Goal: Task Accomplishment & Management: Manage account settings

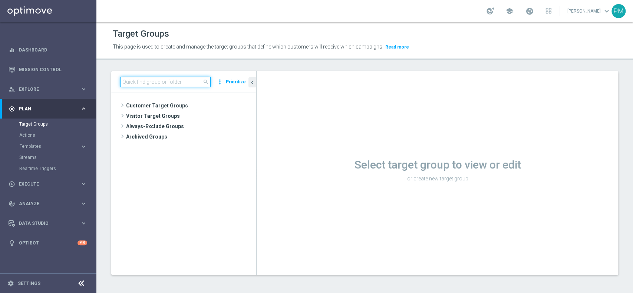
click at [171, 83] on input at bounding box center [165, 82] width 90 height 10
paste input "Churn 0-12M Talent ggr nb > 0 lftime NO Casino"
type input "Churn 0-12M Talent ggr nb > 0 lftime NO Casino"
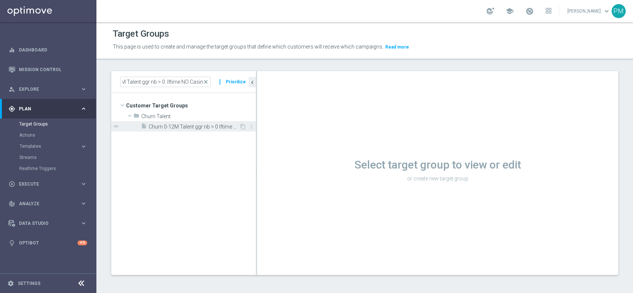
scroll to position [0, 0]
click at [224, 128] on span "Churn 0-12M Talent ggr nb > 0 lftime NO Casino" at bounding box center [194, 127] width 90 height 6
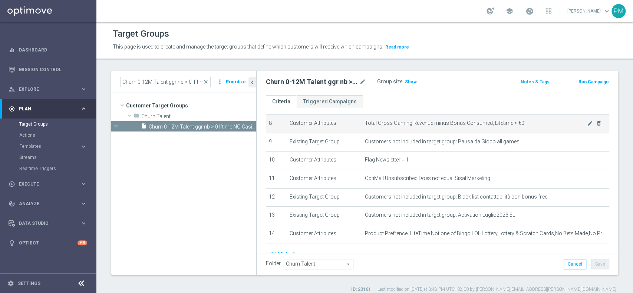
scroll to position [182, 0]
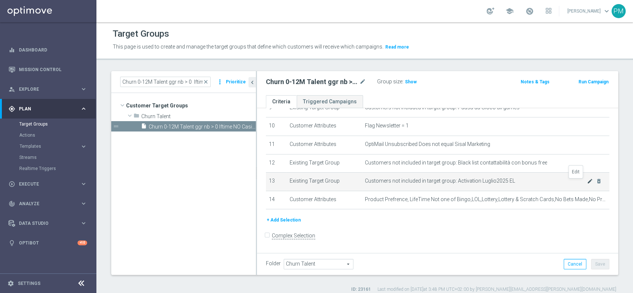
click at [587, 184] on icon "mode_edit" at bounding box center [590, 181] width 6 height 6
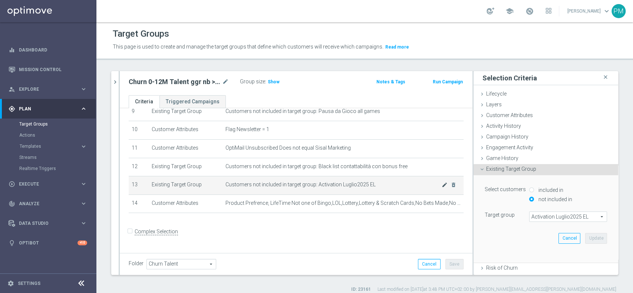
scroll to position [175, 0]
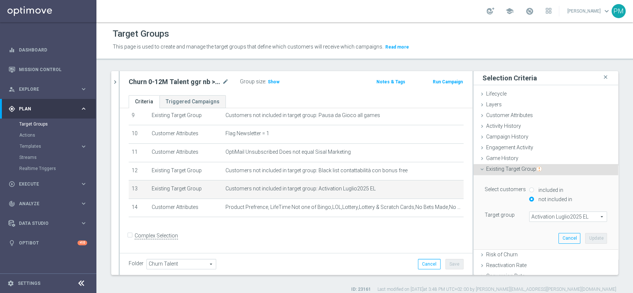
click at [556, 217] on span "Activation Luglio2025 EL" at bounding box center [567, 217] width 77 height 10
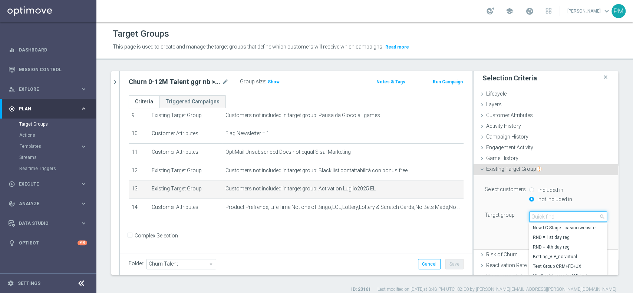
click at [556, 217] on input "search" at bounding box center [568, 217] width 78 height 10
type input "activation ago"
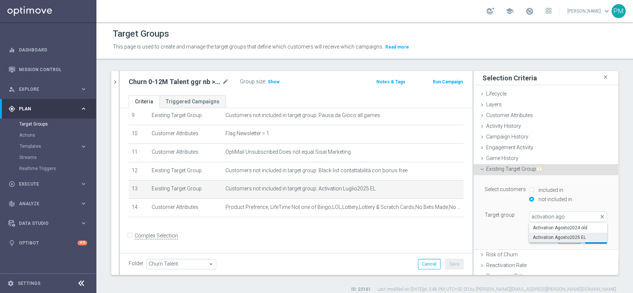
click at [549, 239] on span "Activation Agosto2025 EL" at bounding box center [568, 238] width 70 height 6
type input "Activation Agosto2025 EL"
click at [585, 238] on button "Update" at bounding box center [596, 238] width 22 height 10
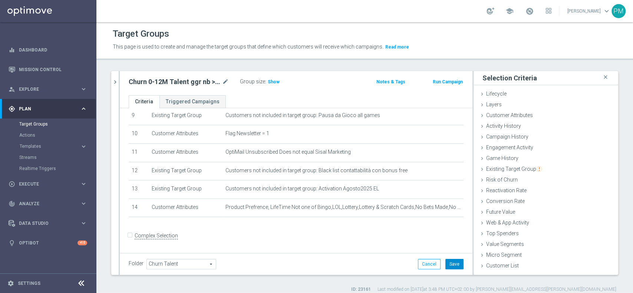
click at [445, 263] on button "Save" at bounding box center [454, 264] width 18 height 10
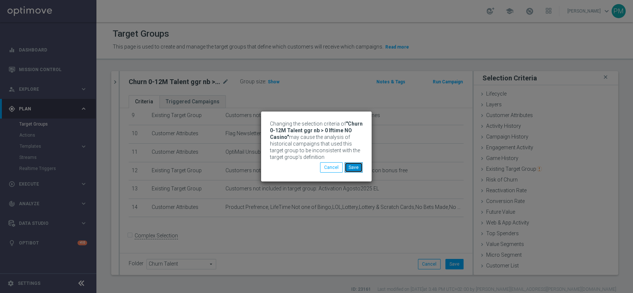
click at [358, 171] on button "Save" at bounding box center [353, 167] width 18 height 10
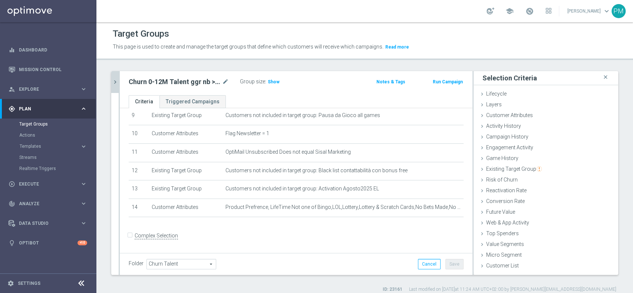
click at [116, 82] on icon "chevron_right" at bounding box center [115, 82] width 7 height 7
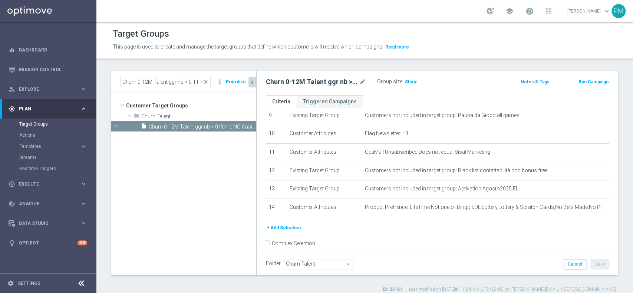
scroll to position [182, 0]
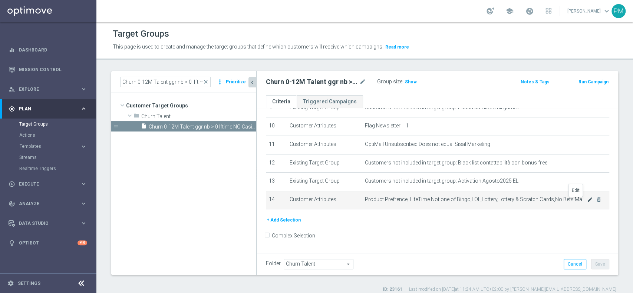
click at [587, 201] on icon "mode_edit" at bounding box center [590, 200] width 6 height 6
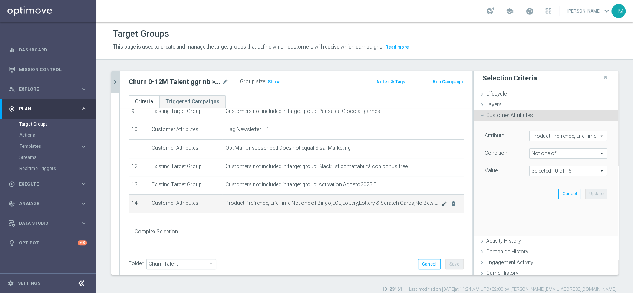
scroll to position [175, 0]
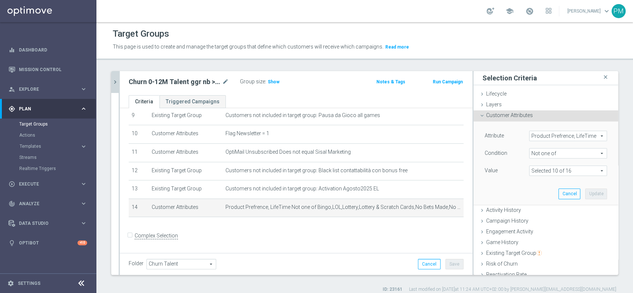
click at [575, 172] on span at bounding box center [567, 171] width 77 height 10
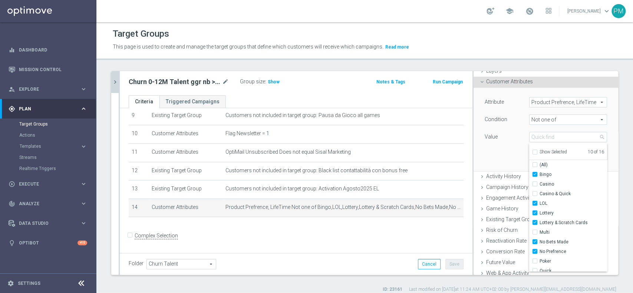
scroll to position [49, 0]
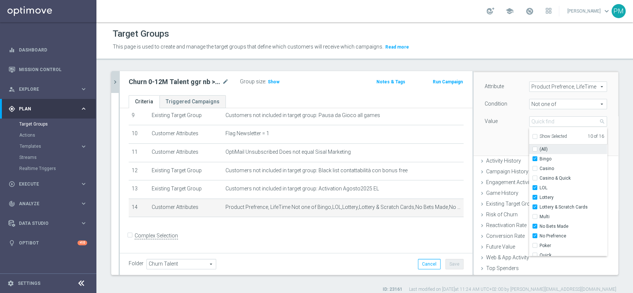
click at [535, 150] on input "(All)" at bounding box center [537, 149] width 5 height 5
checkbox input "true"
type input "Selected 16 of 16"
checkbox input "true"
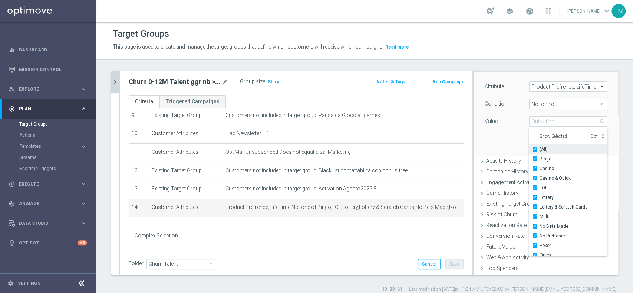
checkbox input "true"
click at [535, 150] on input "(All)" at bounding box center [537, 149] width 5 height 5
checkbox input "false"
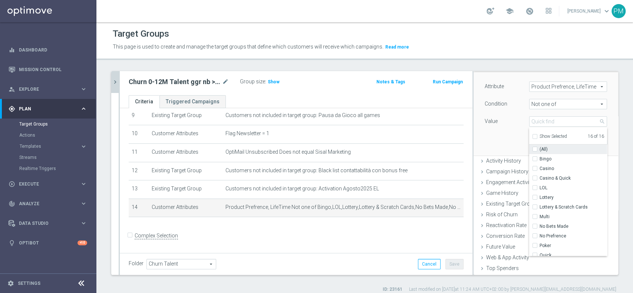
type input "Select"
checkbox input "false"
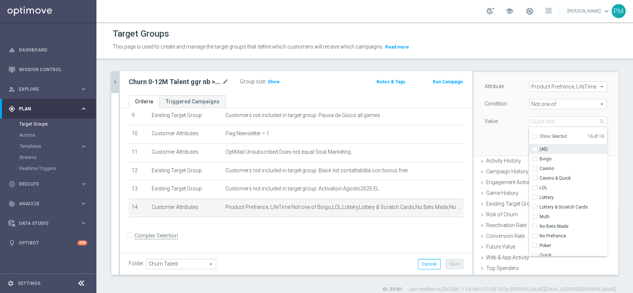
checkbox input "false"
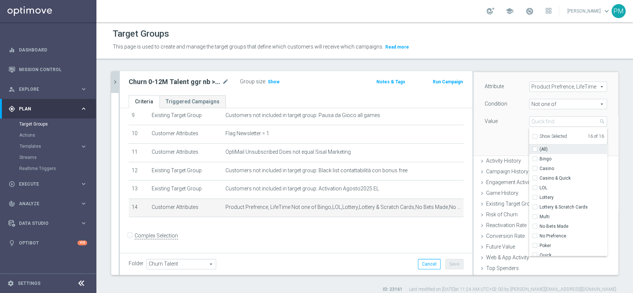
checkbox input "false"
click at [535, 166] on input "Casino" at bounding box center [537, 168] width 5 height 5
checkbox input "true"
type input "Casino"
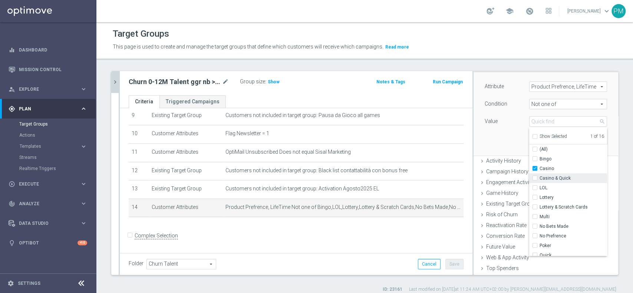
click at [535, 176] on input "Casino & Quick" at bounding box center [537, 178] width 5 height 5
checkbox input "true"
type input "Selected 2 of 16"
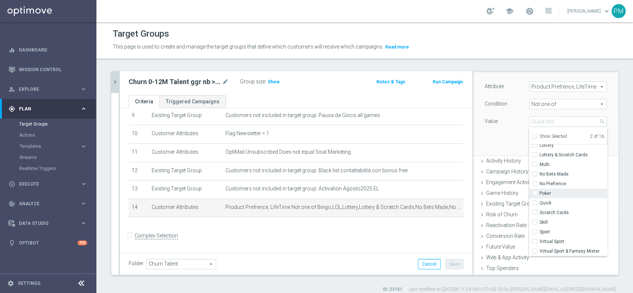
click at [535, 191] on input "Poker" at bounding box center [537, 193] width 5 height 5
checkbox input "true"
type input "Selected 3 of 16"
click at [535, 201] on input "Quick" at bounding box center [537, 203] width 5 height 5
checkbox input "true"
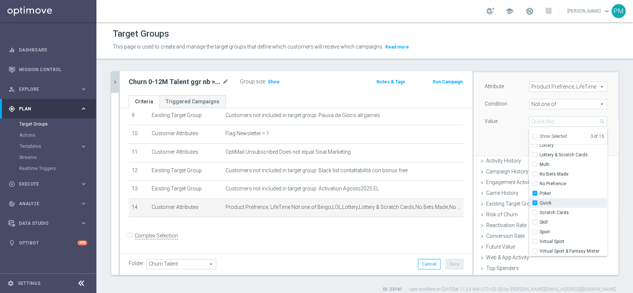
type input "Selected 4 of 16"
click at [495, 145] on div "Attribute Product Prefrence, LifeTime Product Prefrence, LifeTime arrow_drop_do…" at bounding box center [545, 113] width 133 height 83
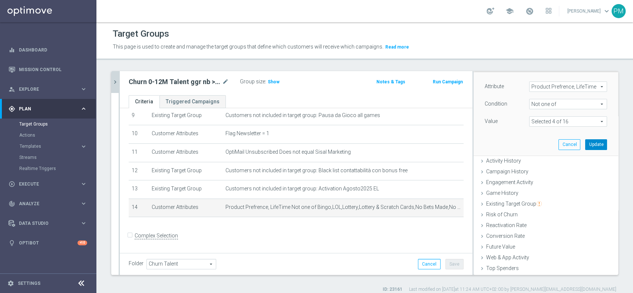
click at [585, 147] on button "Update" at bounding box center [596, 144] width 22 height 10
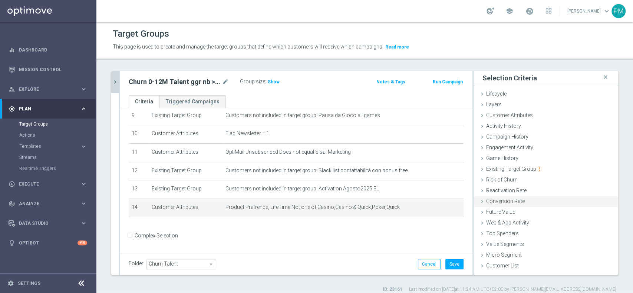
scroll to position [0, 0]
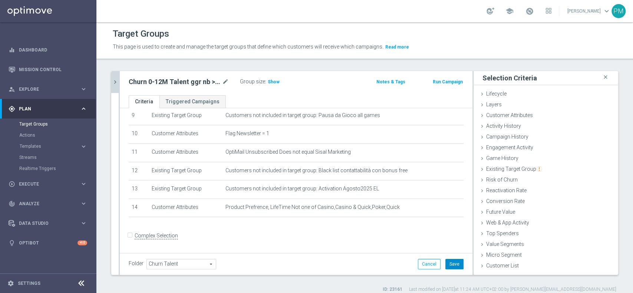
click at [445, 267] on button "Save" at bounding box center [454, 264] width 18 height 10
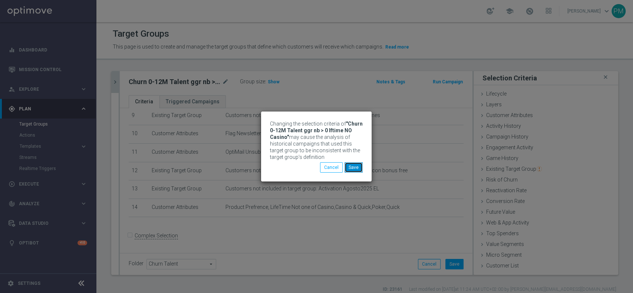
click at [353, 166] on button "Save" at bounding box center [353, 167] width 18 height 10
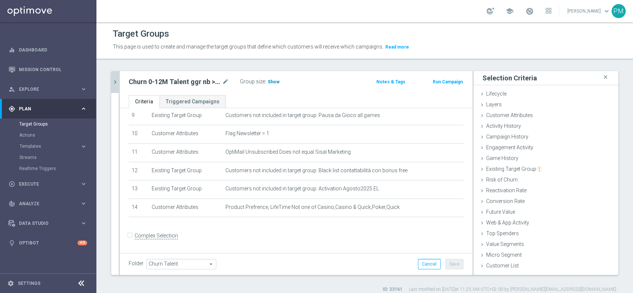
click at [275, 83] on span "Show" at bounding box center [274, 81] width 12 height 5
click at [114, 83] on icon "chevron_right" at bounding box center [115, 82] width 7 height 7
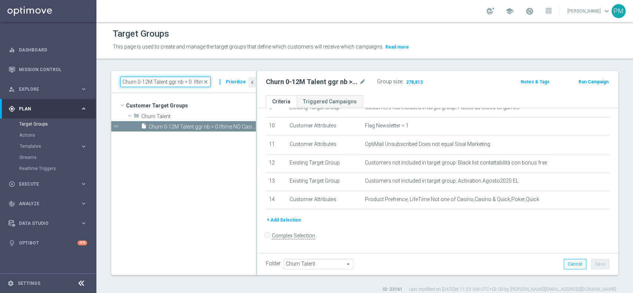
click at [168, 81] on input "Churn 0-12M Talent ggr nb > 0 lftime NO Casino" at bounding box center [165, 82] width 90 height 10
click at [242, 125] on icon "content_copy" at bounding box center [243, 127] width 6 height 6
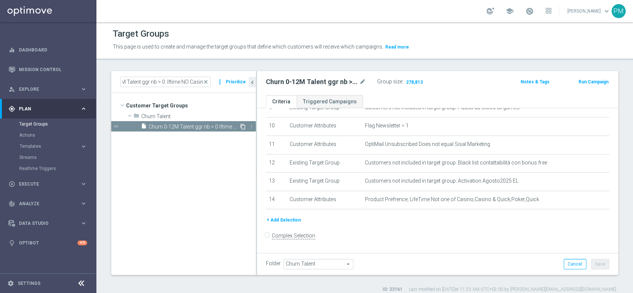
scroll to position [0, 0]
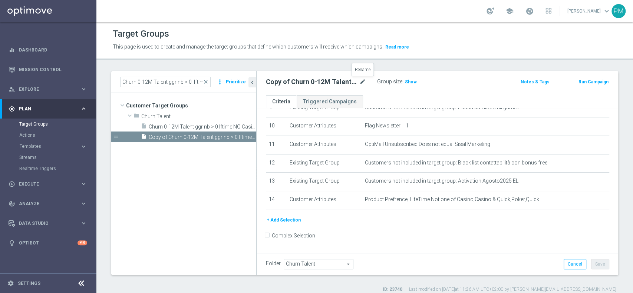
click at [360, 80] on icon "mode_edit" at bounding box center [362, 81] width 7 height 9
type input "Churn 0-12M Talent ggr nb > 0 lftime NO Casino TOP 20K"
click at [458, 77] on div "Churn 0-12M Talent ggr nb > 0 lftime NO Casino TOP 20K Group size : Show" at bounding box center [378, 82] width 236 height 11
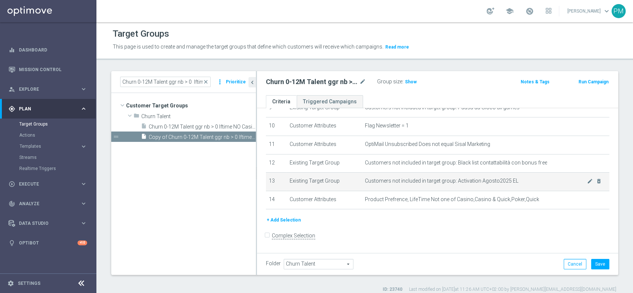
scroll to position [133, 0]
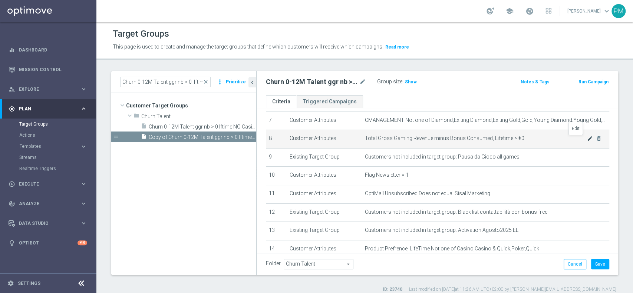
click at [587, 139] on icon "mode_edit" at bounding box center [590, 139] width 6 height 6
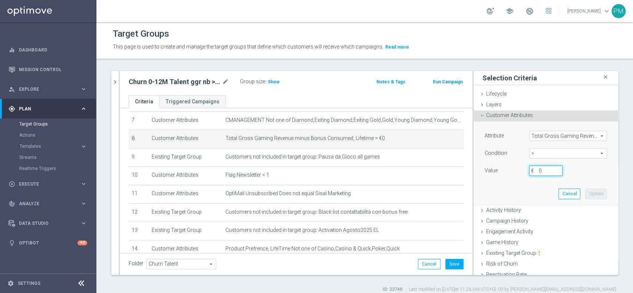
click at [529, 171] on input "0" at bounding box center [545, 171] width 33 height 10
type input "100"
click at [585, 196] on button "Update" at bounding box center [596, 194] width 22 height 10
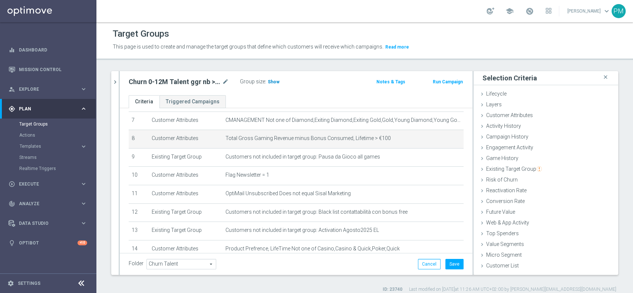
click at [270, 80] on span "Show" at bounding box center [274, 81] width 12 height 5
click at [442, 137] on icon "mode_edit" at bounding box center [445, 139] width 6 height 6
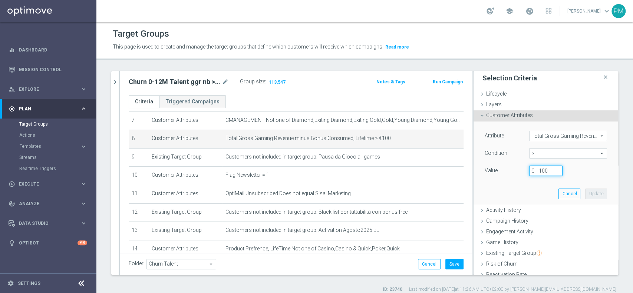
drag, startPoint x: 538, startPoint y: 169, endPoint x: 519, endPoint y: 169, distance: 18.5
click at [529, 169] on input "100" at bounding box center [545, 171] width 33 height 10
type input "300"
click at [585, 193] on button "Update" at bounding box center [596, 194] width 22 height 10
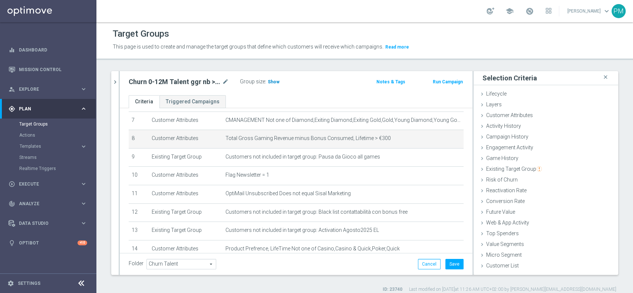
click at [270, 79] on span "Show" at bounding box center [274, 81] width 12 height 5
drag, startPoint x: 428, startPoint y: 141, endPoint x: 439, endPoint y: 143, distance: 10.9
click at [442, 140] on icon "mode_edit" at bounding box center [445, 139] width 6 height 6
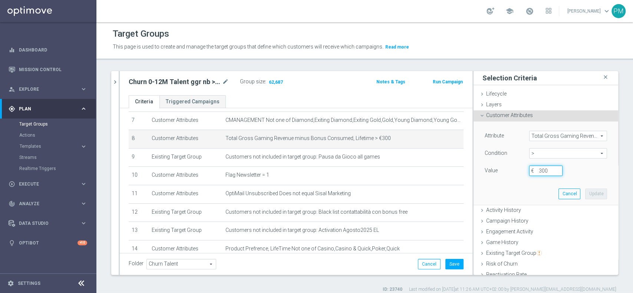
drag, startPoint x: 540, startPoint y: 168, endPoint x: 520, endPoint y: 168, distance: 20.0
click at [529, 168] on input "300" at bounding box center [545, 171] width 33 height 10
type input "550"
click at [585, 192] on button "Update" at bounding box center [596, 194] width 22 height 10
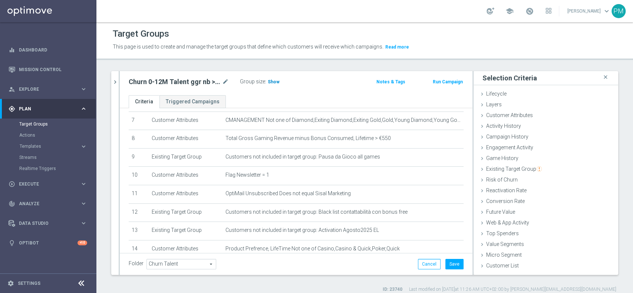
click at [269, 82] on span "Show" at bounding box center [274, 81] width 12 height 5
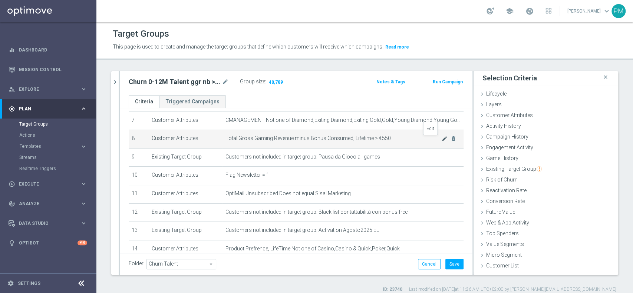
click at [442, 139] on icon "mode_edit" at bounding box center [445, 139] width 6 height 6
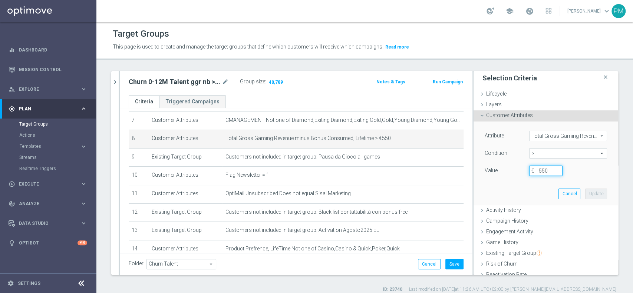
drag, startPoint x: 538, startPoint y: 169, endPoint x: 516, endPoint y: 168, distance: 21.5
click at [523, 168] on div "550 €" at bounding box center [545, 171] width 44 height 10
type input "700"
click at [585, 192] on button "Update" at bounding box center [596, 194] width 22 height 10
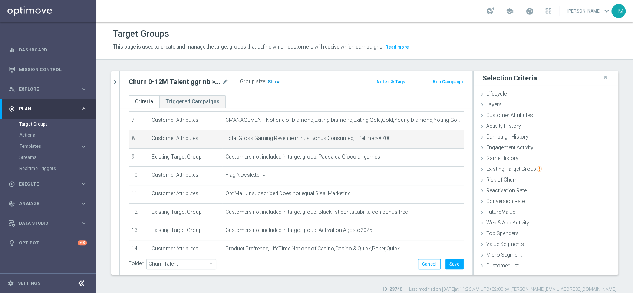
click at [272, 85] on h3 "Show" at bounding box center [273, 82] width 13 height 8
click at [442, 138] on icon "mode_edit" at bounding box center [445, 139] width 6 height 6
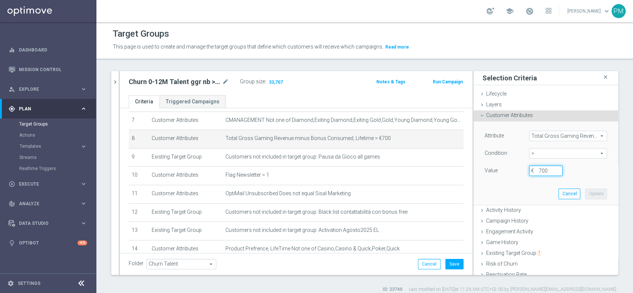
drag, startPoint x: 540, startPoint y: 170, endPoint x: 519, endPoint y: 169, distance: 20.8
click at [529, 169] on input "700" at bounding box center [545, 171] width 33 height 10
type input "800"
click at [585, 192] on button "Update" at bounding box center [596, 194] width 22 height 10
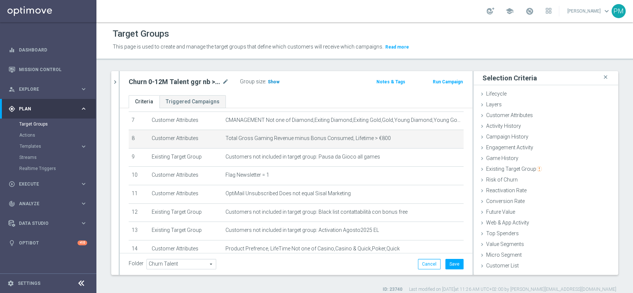
click at [269, 81] on span "Show" at bounding box center [274, 81] width 12 height 5
click at [442, 139] on icon "mode_edit" at bounding box center [445, 139] width 6 height 6
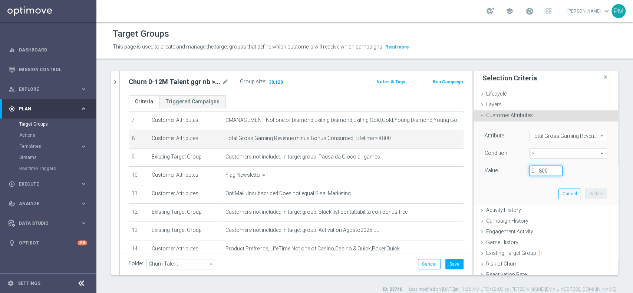
drag, startPoint x: 529, startPoint y: 168, endPoint x: 533, endPoint y: 171, distance: 5.0
click at [530, 168] on input "800" at bounding box center [545, 171] width 33 height 10
type input "900"
click at [585, 192] on button "Update" at bounding box center [596, 194] width 22 height 10
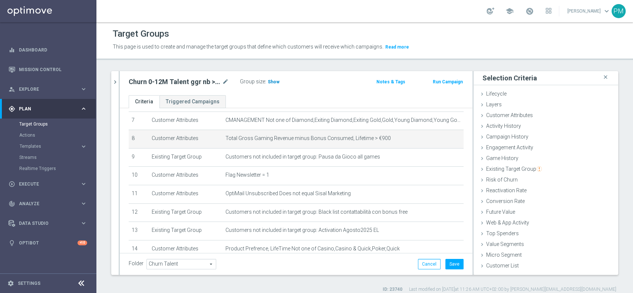
click at [271, 82] on span "Show" at bounding box center [274, 81] width 12 height 5
click at [442, 140] on icon "mode_edit" at bounding box center [445, 139] width 6 height 6
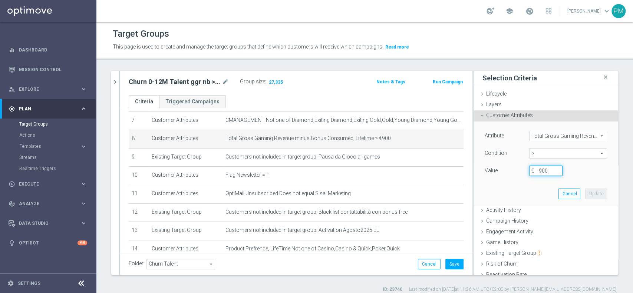
drag, startPoint x: 540, startPoint y: 166, endPoint x: 509, endPoint y: 166, distance: 30.4
click at [509, 166] on div "Value 900 €" at bounding box center [545, 172] width 133 height 12
type input "1100"
click at [585, 193] on button "Update" at bounding box center [596, 194] width 22 height 10
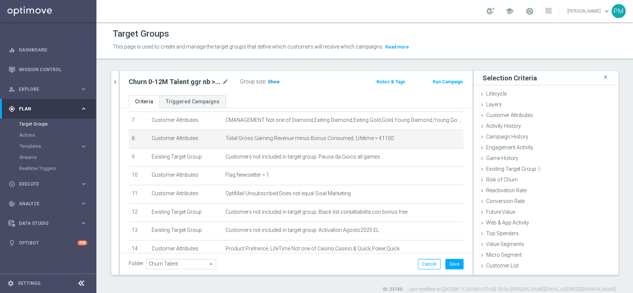
click at [275, 82] on span "Show" at bounding box center [274, 81] width 12 height 5
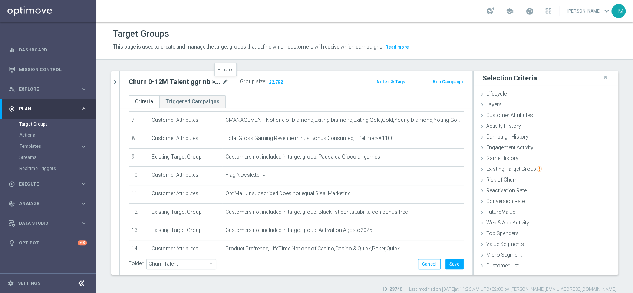
click at [228, 81] on icon "mode_edit" at bounding box center [225, 81] width 7 height 9
click at [162, 79] on input "Churn 0-12M Talent ggr nb > 0 lftime NO Casino TOP 20K" at bounding box center [179, 82] width 100 height 10
type input "Churn 0-12M Talent ggr nb > 1100 lftime NO Casino TOP 20K"
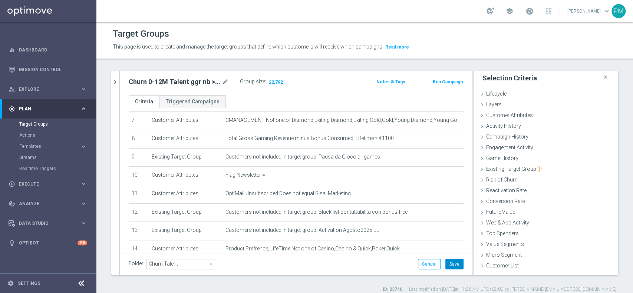
click at [445, 263] on button "Save" at bounding box center [454, 264] width 18 height 10
click at [185, 80] on h2 "Churn 0-12M Talent ggr nb > 1100 lftime NO Casino TOP 20K" at bounding box center [175, 81] width 92 height 9
copy div "Churn 0-12M Talent ggr nb > 1100 lftime NO Casino TOP 20K"
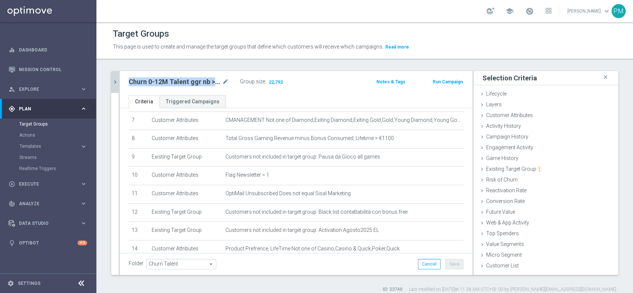
click at [112, 83] on icon "chevron_right" at bounding box center [115, 82] width 7 height 7
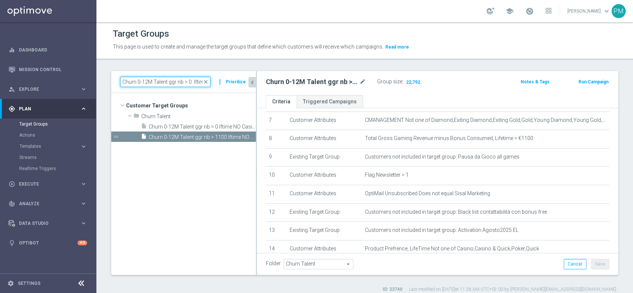
click at [184, 79] on input "Churn 0-12M Talent ggr nb > 0 lftime NO Casino" at bounding box center [165, 82] width 90 height 10
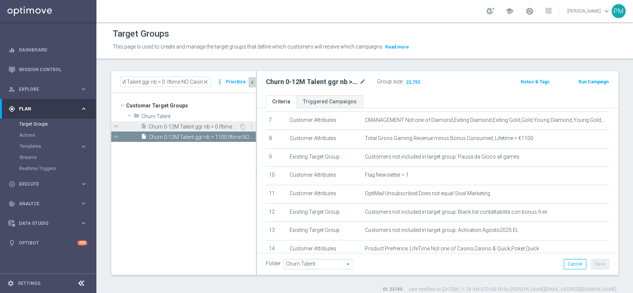
click at [206, 124] on span "Churn 0-12M Talent ggr nb > 0 lftime NO Casino" at bounding box center [194, 127] width 90 height 6
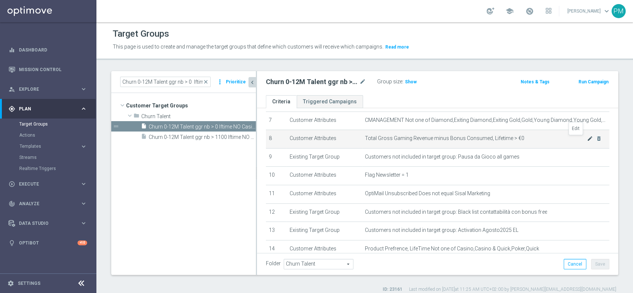
click at [587, 138] on icon "mode_edit" at bounding box center [590, 139] width 6 height 6
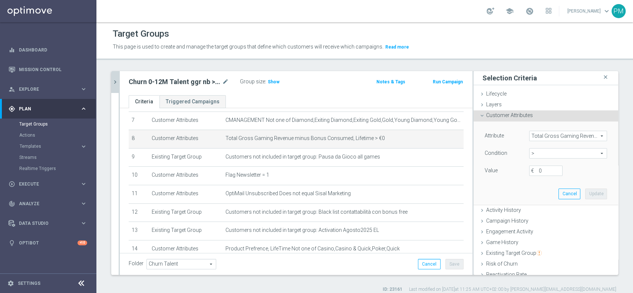
click at [541, 153] on span ">" at bounding box center [567, 154] width 77 height 10
click at [539, 220] on span "between" at bounding box center [568, 222] width 70 height 6
type input "between"
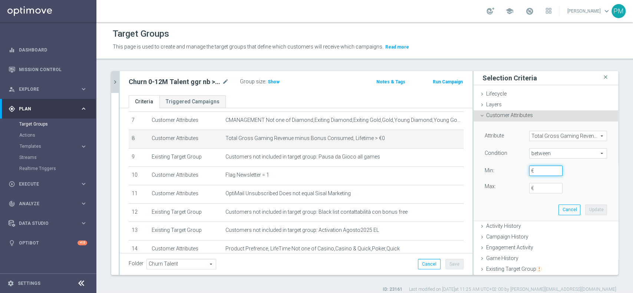
click at [531, 171] on input "€" at bounding box center [545, 171] width 33 height 10
type input "0"
click at [536, 188] on input "€" at bounding box center [545, 188] width 33 height 10
type input "1100"
click at [585, 206] on button "Update" at bounding box center [596, 210] width 22 height 10
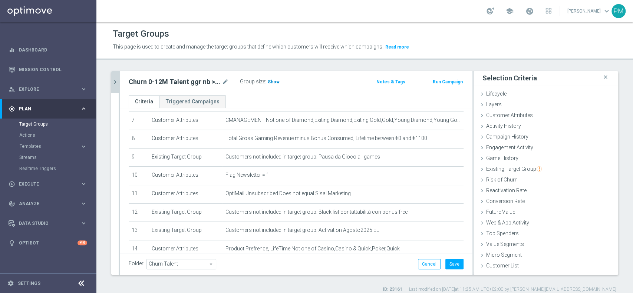
click at [268, 79] on span "Show" at bounding box center [274, 81] width 12 height 5
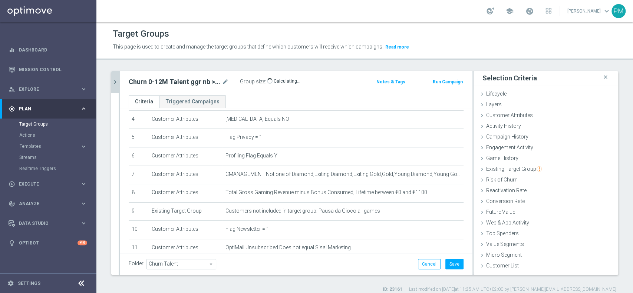
scroll to position [76, 0]
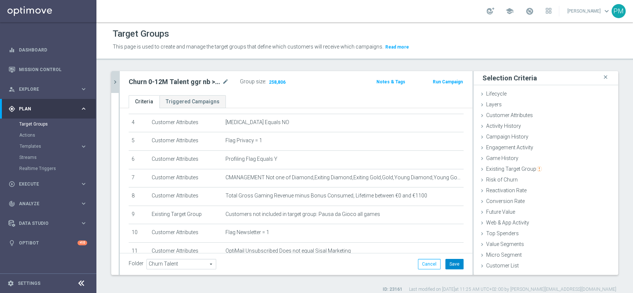
click at [445, 261] on button "Save" at bounding box center [454, 264] width 18 height 10
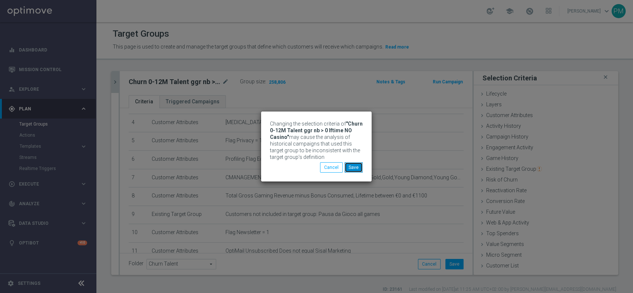
click at [353, 168] on button "Save" at bounding box center [353, 167] width 18 height 10
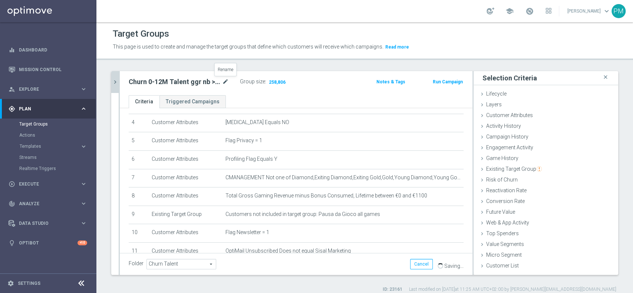
click at [228, 79] on icon "mode_edit" at bounding box center [225, 81] width 7 height 9
type input "Churn 0-12M Talent ggr nb tra 0 e 1100 lftime NO Casino"
click at [330, 81] on div "Churn 0-12M Talent ggr nb tra 0 e 1100 lftime NO Casino Group size : 258,806" at bounding box center [238, 83] width 231 height 12
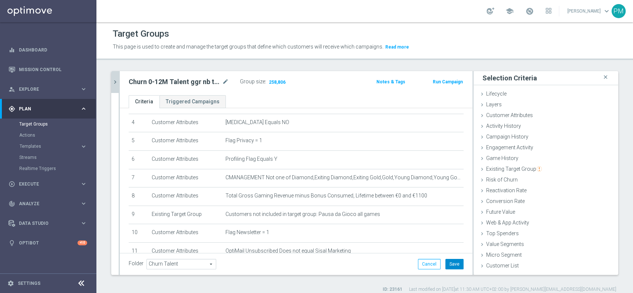
click at [445, 262] on button "Save" at bounding box center [454, 264] width 18 height 10
click at [184, 82] on h2 "Churn 0-12M Talent ggr nb tra 0 e 1100 lftime NO Casino" at bounding box center [175, 81] width 92 height 9
copy div "Churn 0-12M Talent ggr nb tra 0 e 1100 lftime NO Casino"
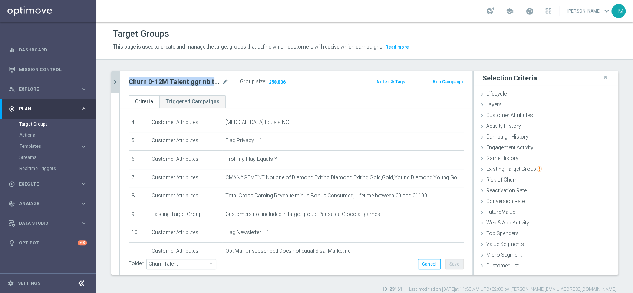
click at [116, 81] on icon "chevron_right" at bounding box center [115, 82] width 7 height 7
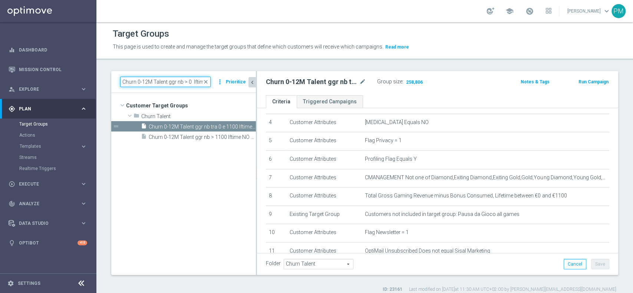
click at [175, 85] on input "Churn 0-12M Talent ggr nb > 0 lftime NO Casino" at bounding box center [165, 82] width 90 height 10
paste input "tra 0 e 100 lftime 1st"
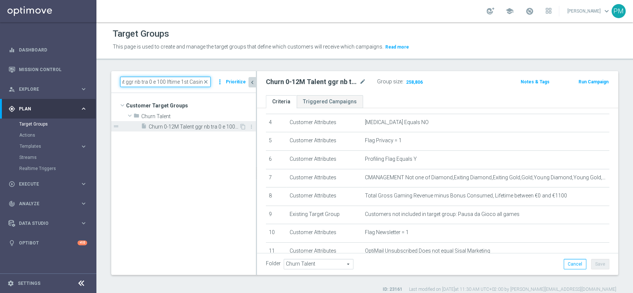
type input "Churn 0-12M Talent ggr nb tra 0 e 100 lftime 1st Casino"
click at [182, 128] on span "Churn 0-12M Talent ggr nb tra 0 e 100 lftime 1st Casino" at bounding box center [194, 127] width 90 height 6
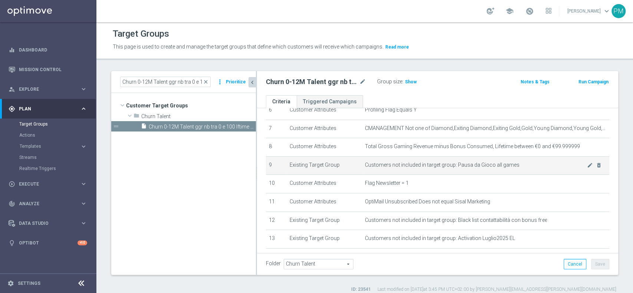
scroll to position [175, 0]
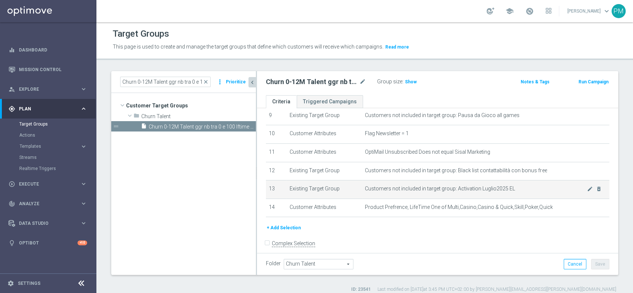
click at [572, 192] on span "Customers not included in target group: Activation Luglio2025 EL" at bounding box center [476, 189] width 222 height 6
click at [572, 191] on span "Customers not included in target group: Activation Luglio2025 EL" at bounding box center [476, 189] width 222 height 6
click at [587, 191] on icon "mode_edit" at bounding box center [590, 189] width 6 height 6
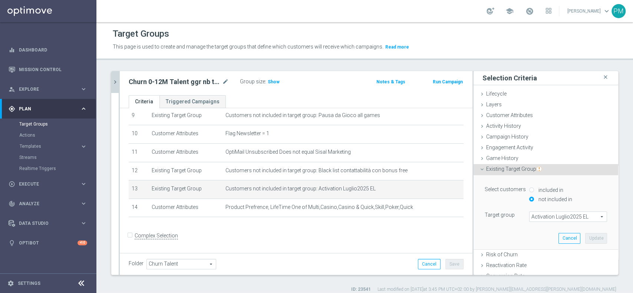
click at [561, 219] on span "Activation Luglio2025 EL" at bounding box center [567, 217] width 77 height 10
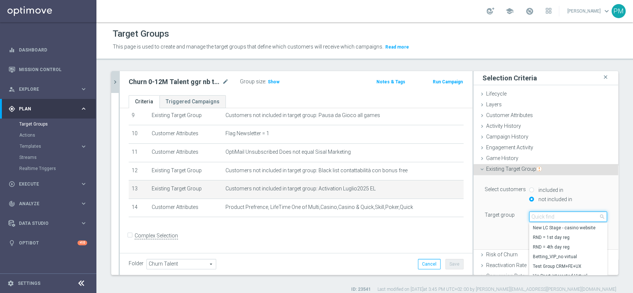
click at [545, 215] on input "search" at bounding box center [568, 217] width 78 height 10
type input "activation ago"
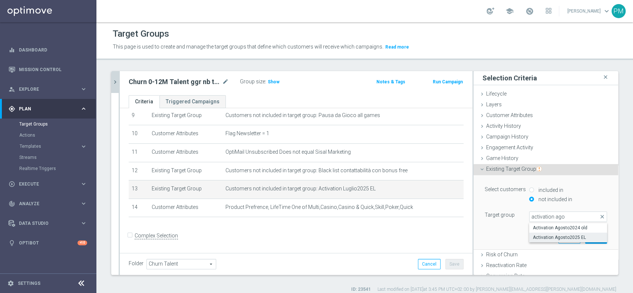
click at [550, 235] on span "Activation Agosto2025 EL" at bounding box center [568, 238] width 70 height 6
type input "Activation Agosto2025 EL"
click at [585, 237] on button "Update" at bounding box center [596, 238] width 22 height 10
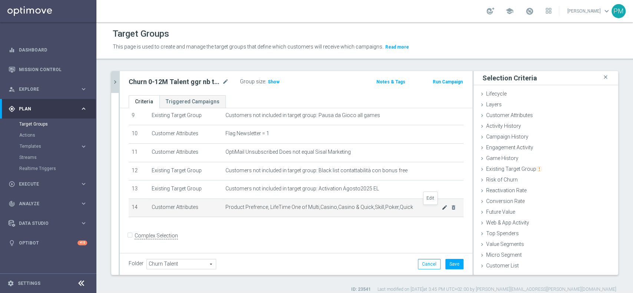
click at [442, 211] on icon "mode_edit" at bounding box center [445, 208] width 6 height 6
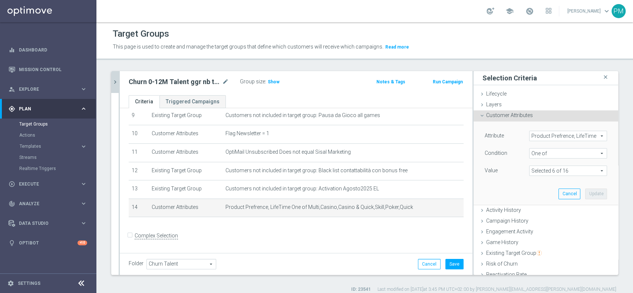
click at [566, 171] on span at bounding box center [567, 171] width 77 height 10
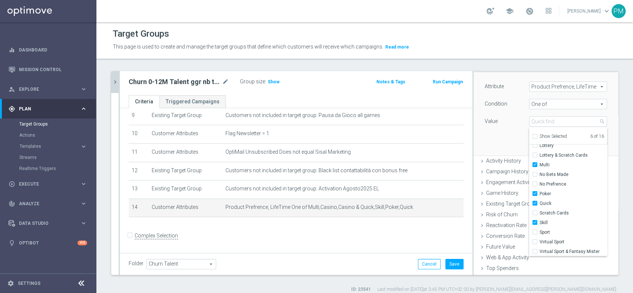
scroll to position [52, 0]
click at [451, 265] on button "Save" at bounding box center [454, 264] width 18 height 10
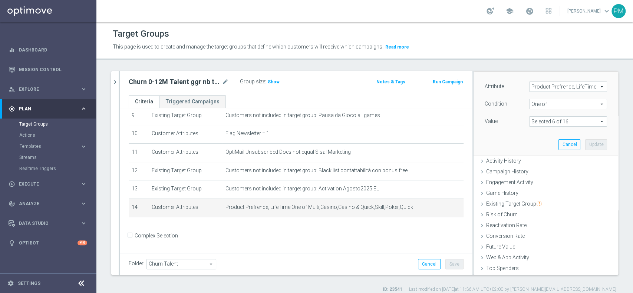
drag, startPoint x: 116, startPoint y: 81, endPoint x: 130, endPoint y: 82, distance: 14.5
click at [116, 82] on icon "chevron_right" at bounding box center [115, 82] width 7 height 7
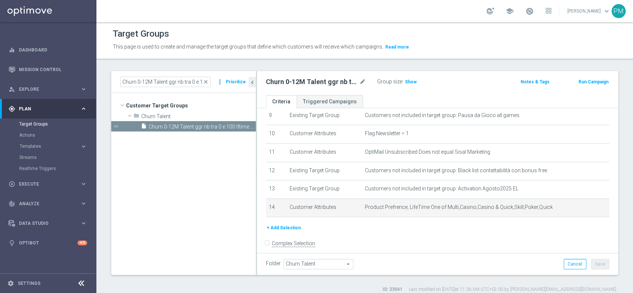
scroll to position [11, 0]
click at [167, 80] on input "Churn 0-12M Talent ggr nb tra 0 e 100 lftime 1st Casino" at bounding box center [165, 82] width 90 height 10
click at [168, 80] on input "Churn 0-12M Talent ggr nb tra 0 e 100 lftime 1st Casino" at bounding box center [165, 82] width 90 height 10
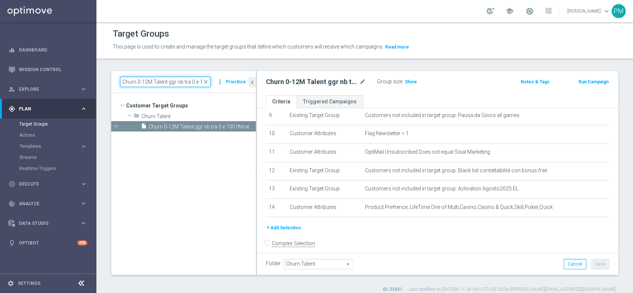
click at [168, 80] on input "Churn 0-12M Talent ggr nb tra 0 e 100 lftime 1st Casino" at bounding box center [165, 82] width 90 height 10
click at [168, 83] on input "Churn 0-12M Talent ggr nb tra 0 e 100 lftime 1st Casino" at bounding box center [165, 82] width 90 height 10
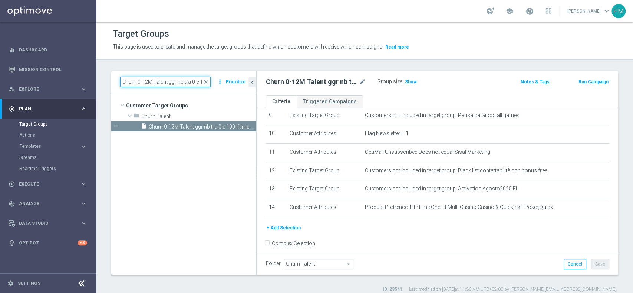
paste input "100 lftime NO"
type input "Churn 0-12M Talent ggr nb tra 0 e 1100 lftime NO Casino"
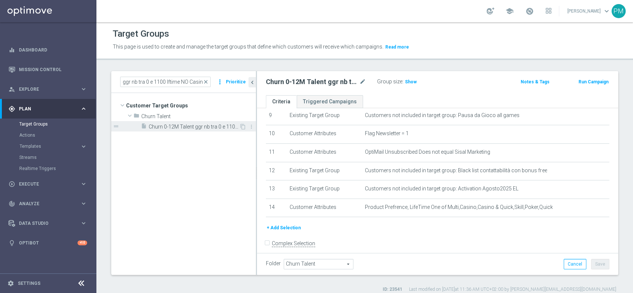
click at [201, 127] on span "Churn 0-12M Talent ggr nb tra 0 e 1100 lftime NO Casino" at bounding box center [194, 127] width 90 height 6
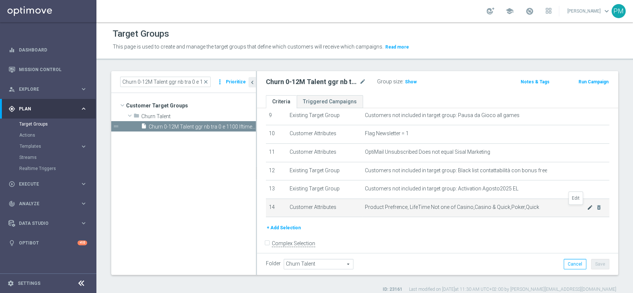
click at [587, 209] on icon "mode_edit" at bounding box center [590, 208] width 6 height 6
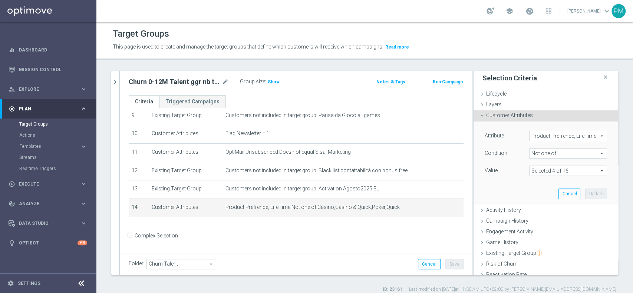
click at [556, 171] on span at bounding box center [567, 171] width 77 height 10
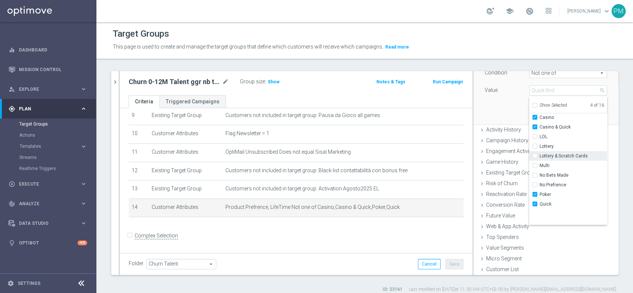
scroll to position [49, 0]
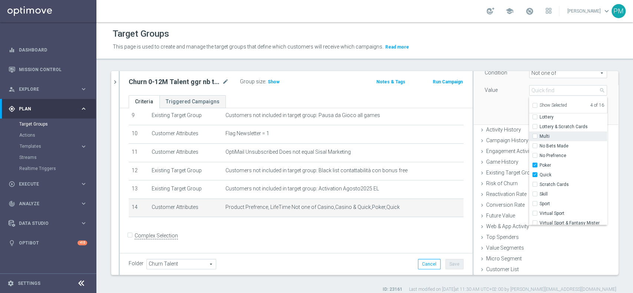
click at [535, 134] on input "Multi" at bounding box center [537, 136] width 5 height 5
checkbox input "true"
type input "Selected 5 of 16"
click at [535, 192] on input "Skill" at bounding box center [537, 194] width 5 height 5
checkbox input "true"
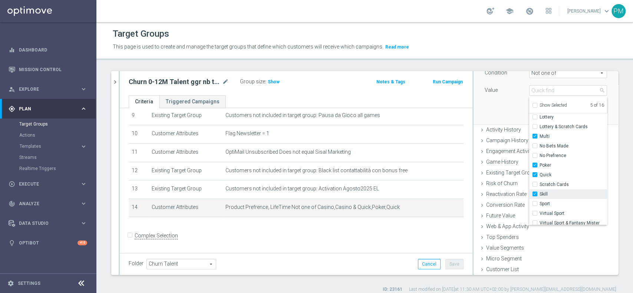
type input "Selected 6 of 16"
drag, startPoint x: 358, startPoint y: 231, endPoint x: 366, endPoint y: 232, distance: 7.5
click at [358, 230] on div "+ Add Selection" at bounding box center [296, 227] width 346 height 6
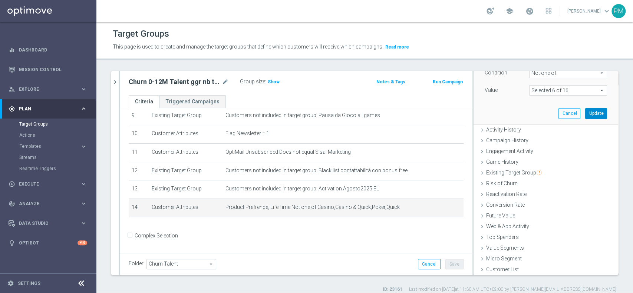
click at [585, 113] on button "Update" at bounding box center [596, 113] width 22 height 10
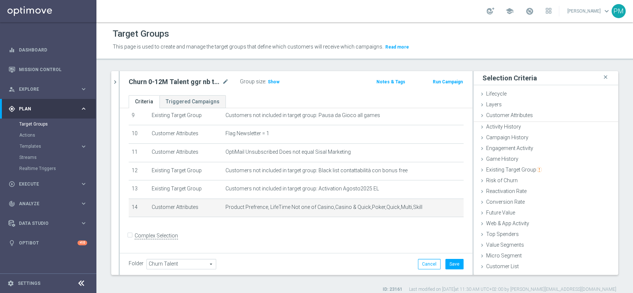
scroll to position [0, 0]
click at [448, 262] on button "Save" at bounding box center [454, 264] width 18 height 10
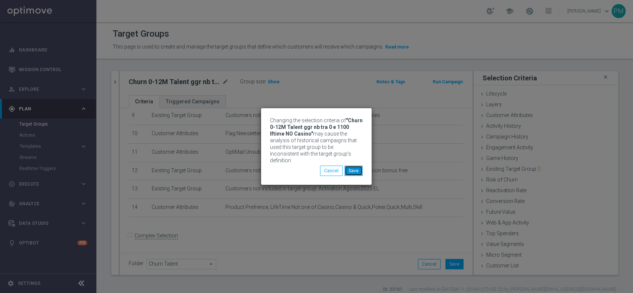
click at [357, 168] on button "Save" at bounding box center [353, 171] width 18 height 10
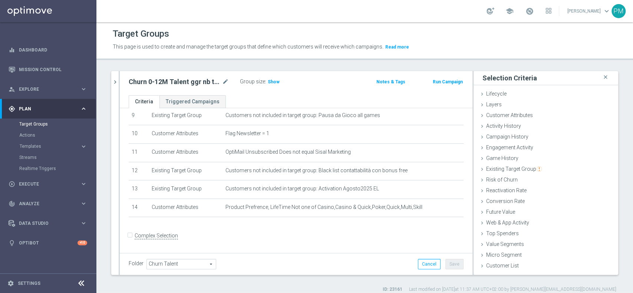
click at [119, 79] on div at bounding box center [119, 173] width 1 height 204
click at [115, 80] on icon "chevron_right" at bounding box center [115, 82] width 7 height 7
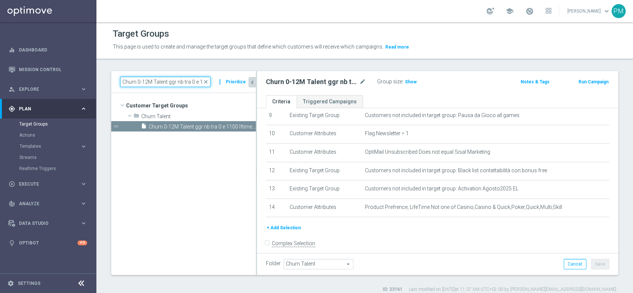
click at [160, 81] on input "Churn 0-12M Talent ggr nb tra 0 e 1100 lftime NO Casino" at bounding box center [165, 82] width 90 height 10
paste input "> 1100 lftime NO Casino TOP 20K"
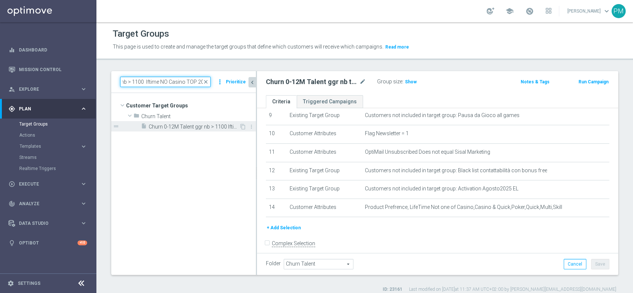
type input "Churn 0-12M Talent ggr nb > 1100 lftime NO Casino TOP 20K"
click at [184, 129] on span "Churn 0-12M Talent ggr nb > 1100 lftime NO Casino TOP 20K" at bounding box center [194, 127] width 90 height 6
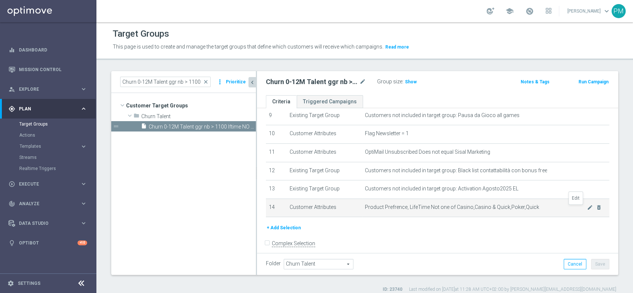
click at [587, 208] on div "mode_edit delete_forever" at bounding box center [594, 207] width 15 height 6
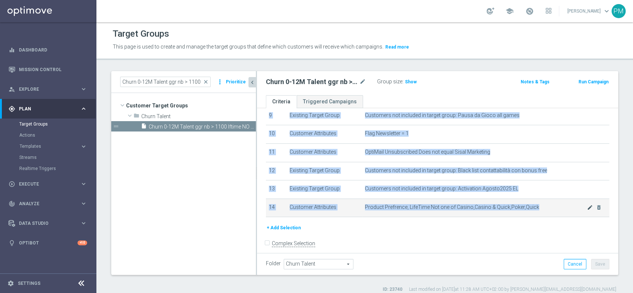
click at [572, 209] on td "Product Prefrence, LifeTime Not one of Casino,Casino & Quick,Poker,Quick mode_e…" at bounding box center [485, 208] width 247 height 19
click at [587, 209] on icon "mode_edit" at bounding box center [590, 208] width 6 height 6
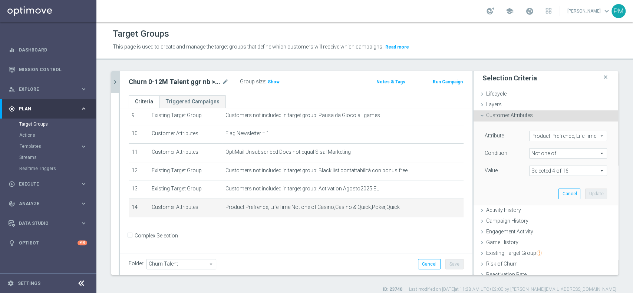
click at [548, 171] on span at bounding box center [567, 171] width 77 height 10
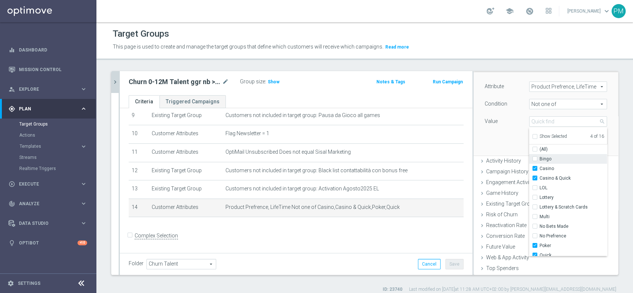
scroll to position [49, 0]
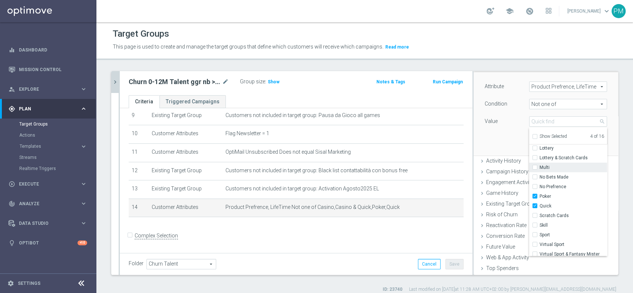
click at [535, 166] on input "Multi" at bounding box center [537, 167] width 5 height 5
checkbox input "true"
type input "Selected 5 of 16"
click at [535, 224] on input "Skill" at bounding box center [537, 225] width 5 height 5
checkbox input "true"
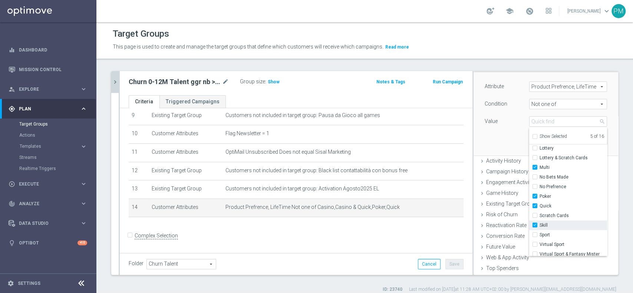
type input "Selected 6 of 16"
click at [487, 134] on div "Attribute Product Prefrence, LifeTime Product Prefrence, LifeTime arrow_drop_do…" at bounding box center [545, 113] width 133 height 83
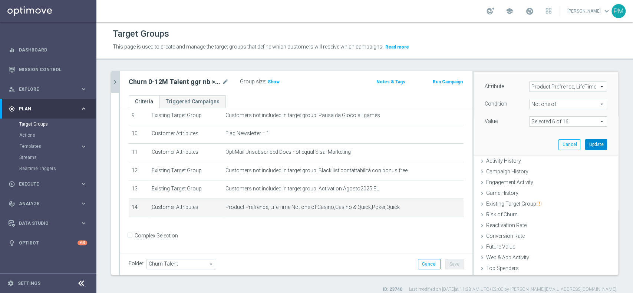
click at [585, 144] on button "Update" at bounding box center [596, 144] width 22 height 10
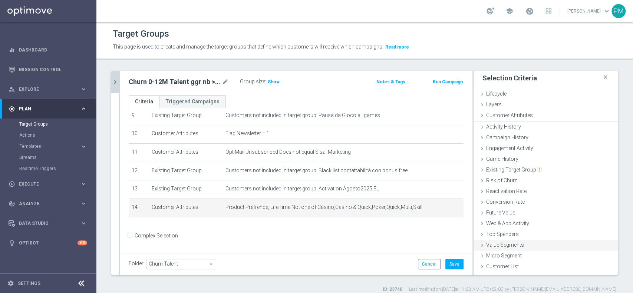
scroll to position [0, 0]
click at [454, 262] on button "Save" at bounding box center [454, 264] width 18 height 10
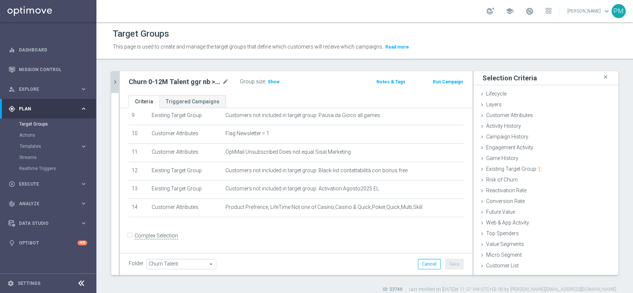
click at [116, 82] on icon "chevron_right" at bounding box center [115, 82] width 7 height 7
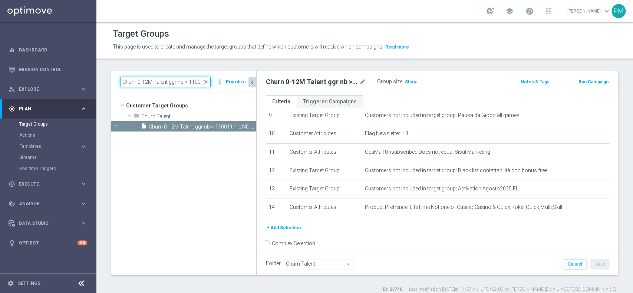
click at [170, 79] on input "Churn 0-12M Talent ggr nb > 1100 lftime NO Casino TOP 20K" at bounding box center [165, 82] width 90 height 10
paste input "tra 100 e 500 lftime 1st Casino"
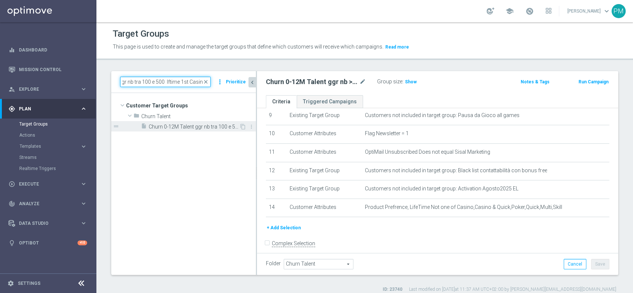
type input "Churn 0-12M Talent ggr nb tra 100 e 500 lftime 1st Casino"
click at [196, 124] on span "Churn 0-12M Talent ggr nb tra 100 e 500 lftime 1st Casino" at bounding box center [194, 127] width 90 height 6
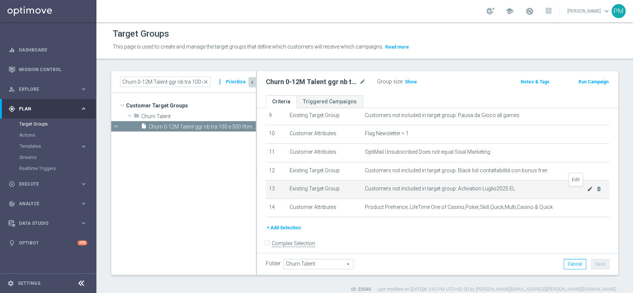
click at [587, 191] on icon "mode_edit" at bounding box center [590, 189] width 6 height 6
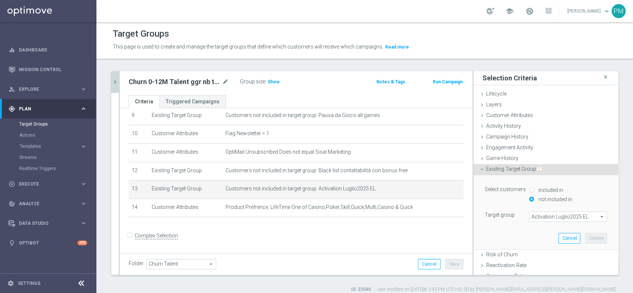
click at [540, 212] on span "Activation Luglio2025 EL" at bounding box center [567, 217] width 77 height 10
click at [0, 0] on input "search" at bounding box center [0, 0] width 0 height 0
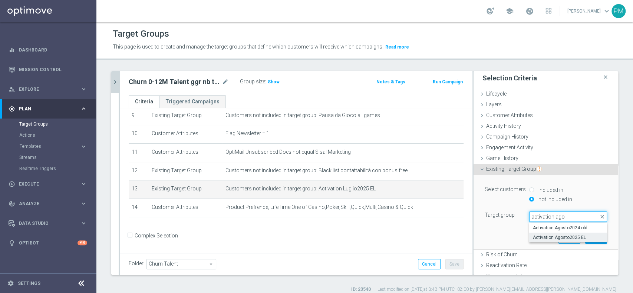
type input "activation ago"
click at [545, 239] on span "Activation Agosto2025 EL" at bounding box center [568, 238] width 70 height 6
type input "Activation Agosto2025 EL"
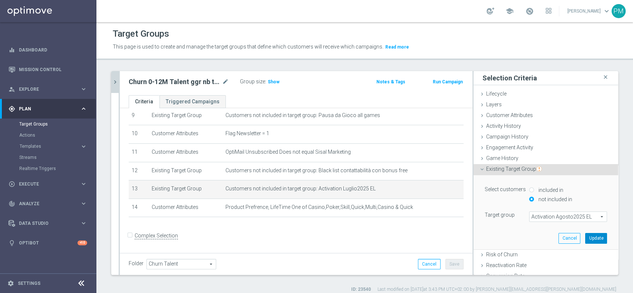
click at [585, 237] on button "Update" at bounding box center [596, 238] width 22 height 10
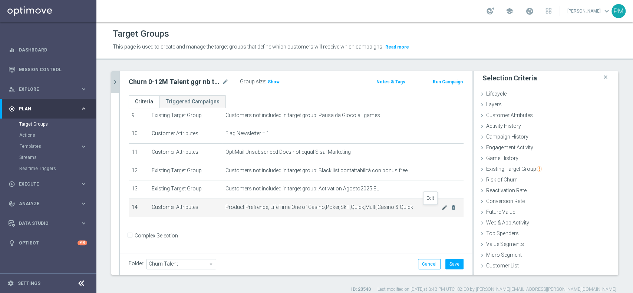
click at [442, 208] on icon "mode_edit" at bounding box center [445, 208] width 6 height 6
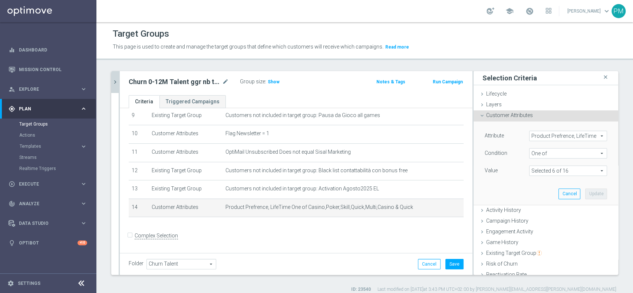
click at [570, 172] on span at bounding box center [567, 171] width 77 height 10
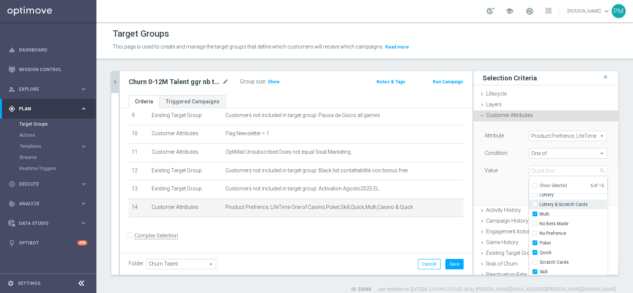
scroll to position [52, 0]
click at [452, 262] on button "Save" at bounding box center [454, 264] width 18 height 10
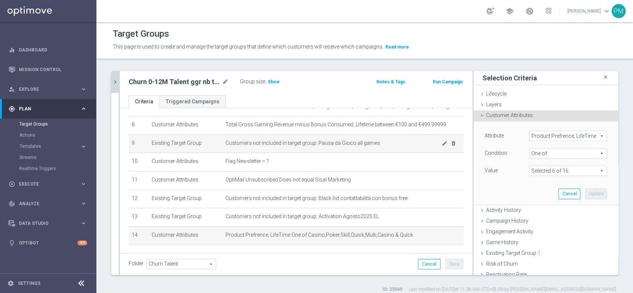
scroll to position [125, 0]
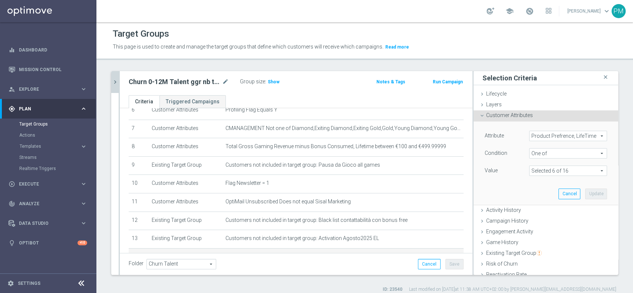
click at [113, 82] on icon "chevron_right" at bounding box center [115, 82] width 7 height 7
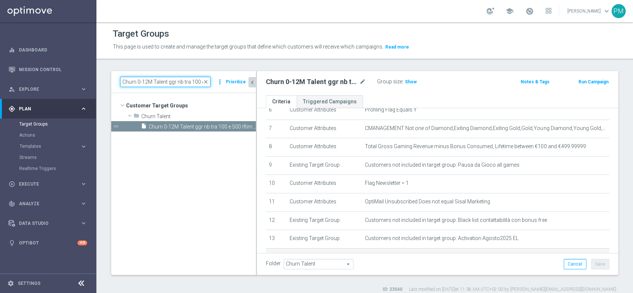
click at [155, 77] on input "Churn 0-12M Talent ggr nb tra 100 e 500 lftime 1st Casino" at bounding box center [165, 82] width 90 height 10
paste input ">= 500 1st Casino lftime"
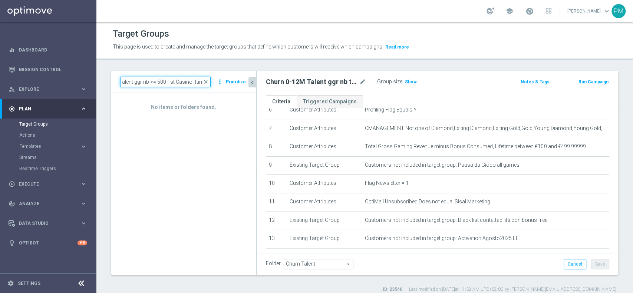
scroll to position [0, 0]
click at [188, 83] on input "Churn 0-12M Talent ggr nb >= 500 1st Casino lftime" at bounding box center [165, 82] width 90 height 10
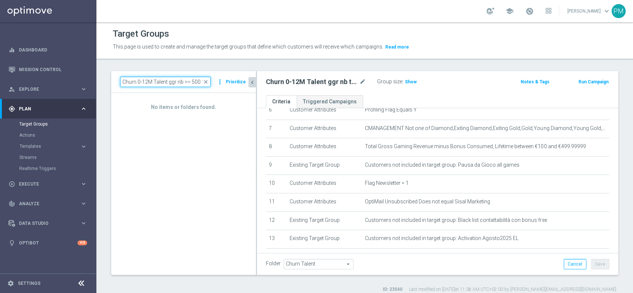
paste input
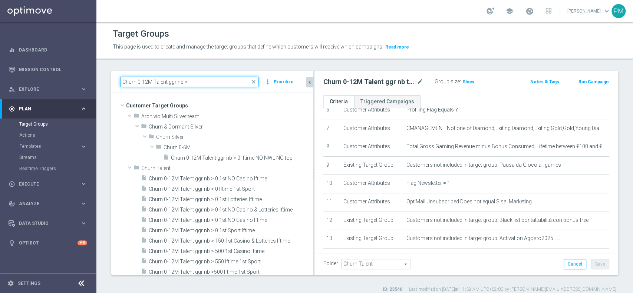
drag, startPoint x: 256, startPoint y: 167, endPoint x: 315, endPoint y: 168, distance: 59.3
click at [315, 168] on as-split "Churn 0-12M Talent ggr nb > close more_vert Prioritize Customer Target Groups l…" at bounding box center [364, 173] width 507 height 204
click at [174, 81] on input "Churn 0-12M Talent ggr nb >" at bounding box center [189, 82] width 138 height 10
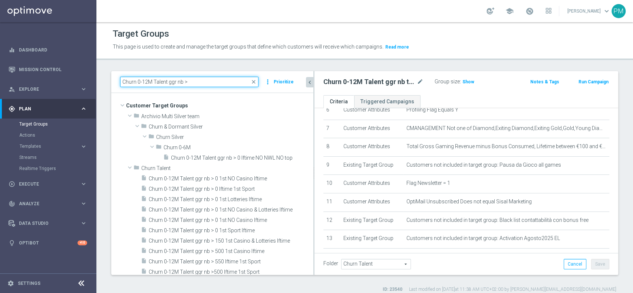
paste input "500 1st Casino lftime"
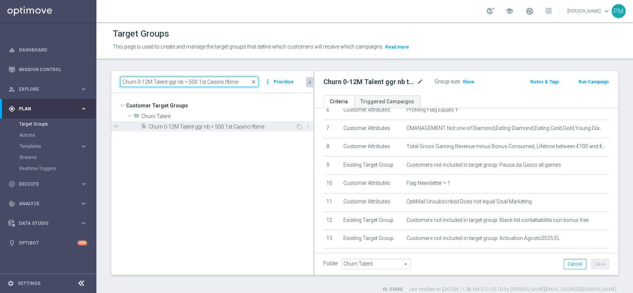
type input "Churn 0-12M Talent ggr nb > 500 1st Casino lftime"
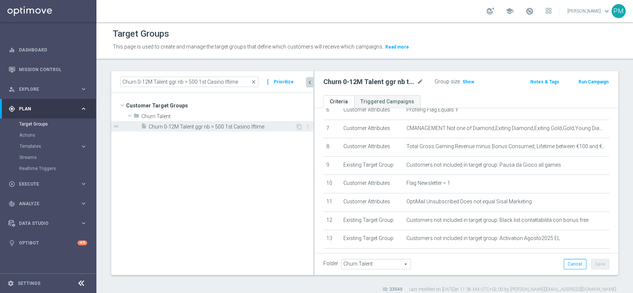
click at [184, 126] on span "Churn 0-12M Talent ggr nb > 500 1st Casino lftime" at bounding box center [222, 127] width 147 height 6
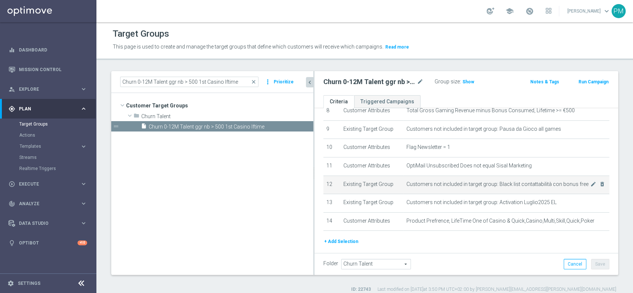
scroll to position [175, 0]
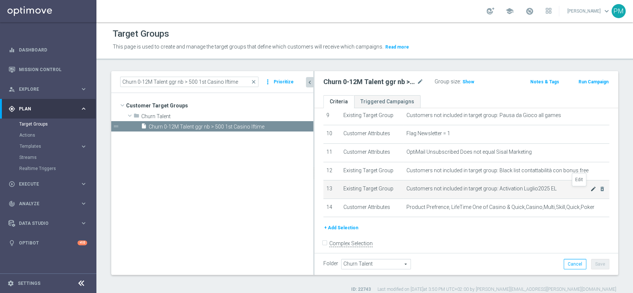
click at [590, 192] on icon "mode_edit" at bounding box center [593, 189] width 6 height 6
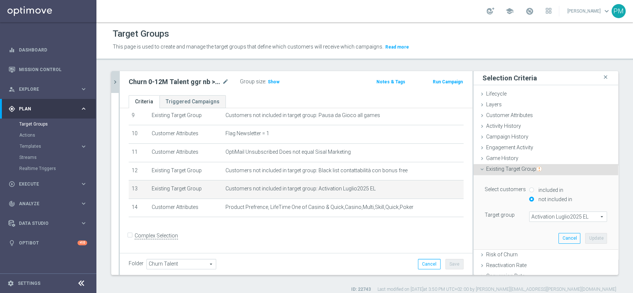
click at [553, 214] on span "Activation Luglio2025 EL" at bounding box center [567, 217] width 77 height 10
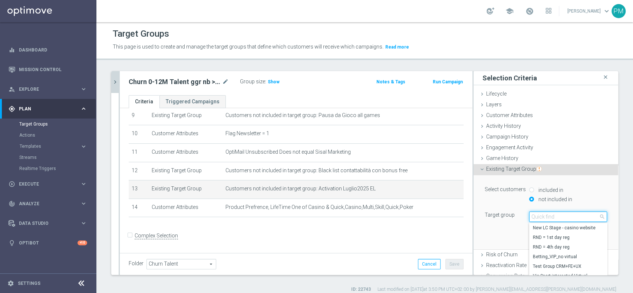
click at [553, 214] on input "search" at bounding box center [568, 217] width 78 height 10
type input "activation ag"
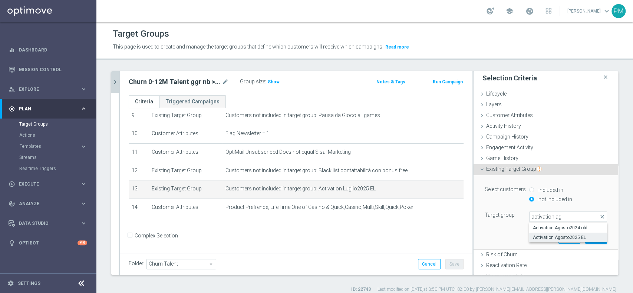
click at [566, 239] on span "Activation Agosto2025 EL" at bounding box center [568, 238] width 70 height 6
type input "Activation Agosto2025 EL"
click at [585, 236] on button "Update" at bounding box center [596, 238] width 22 height 10
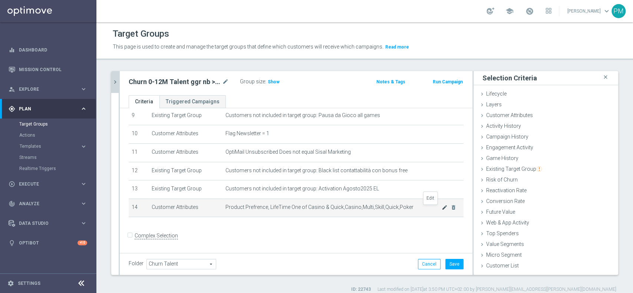
click at [442, 210] on icon "mode_edit" at bounding box center [445, 208] width 6 height 6
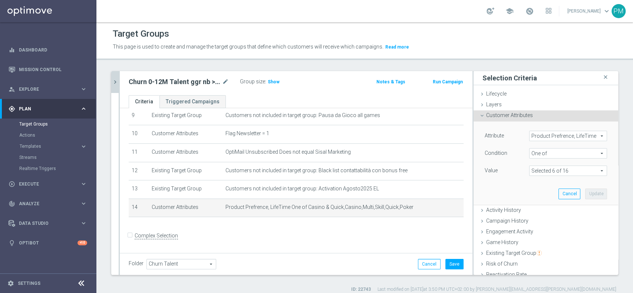
click at [579, 173] on span at bounding box center [567, 171] width 77 height 10
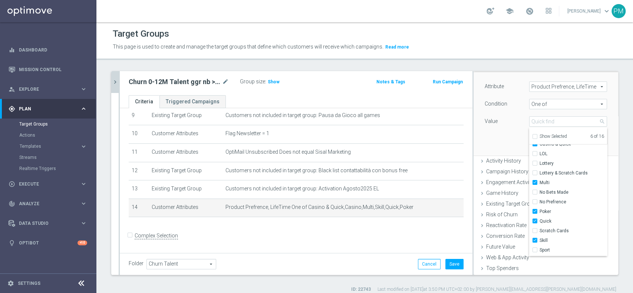
scroll to position [49, 0]
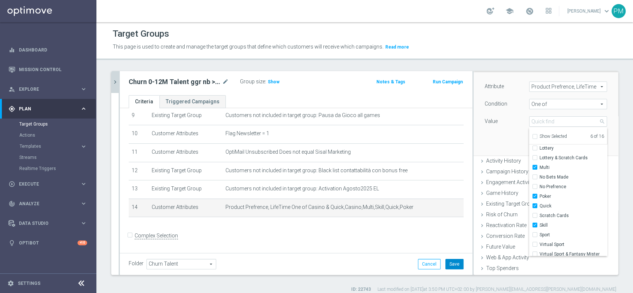
click at [446, 262] on button "Save" at bounding box center [454, 264] width 18 height 10
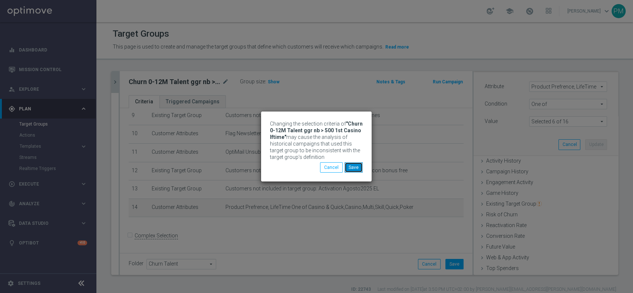
click at [360, 163] on button "Save" at bounding box center [353, 167] width 18 height 10
